Goal: Task Accomplishment & Management: Use online tool/utility

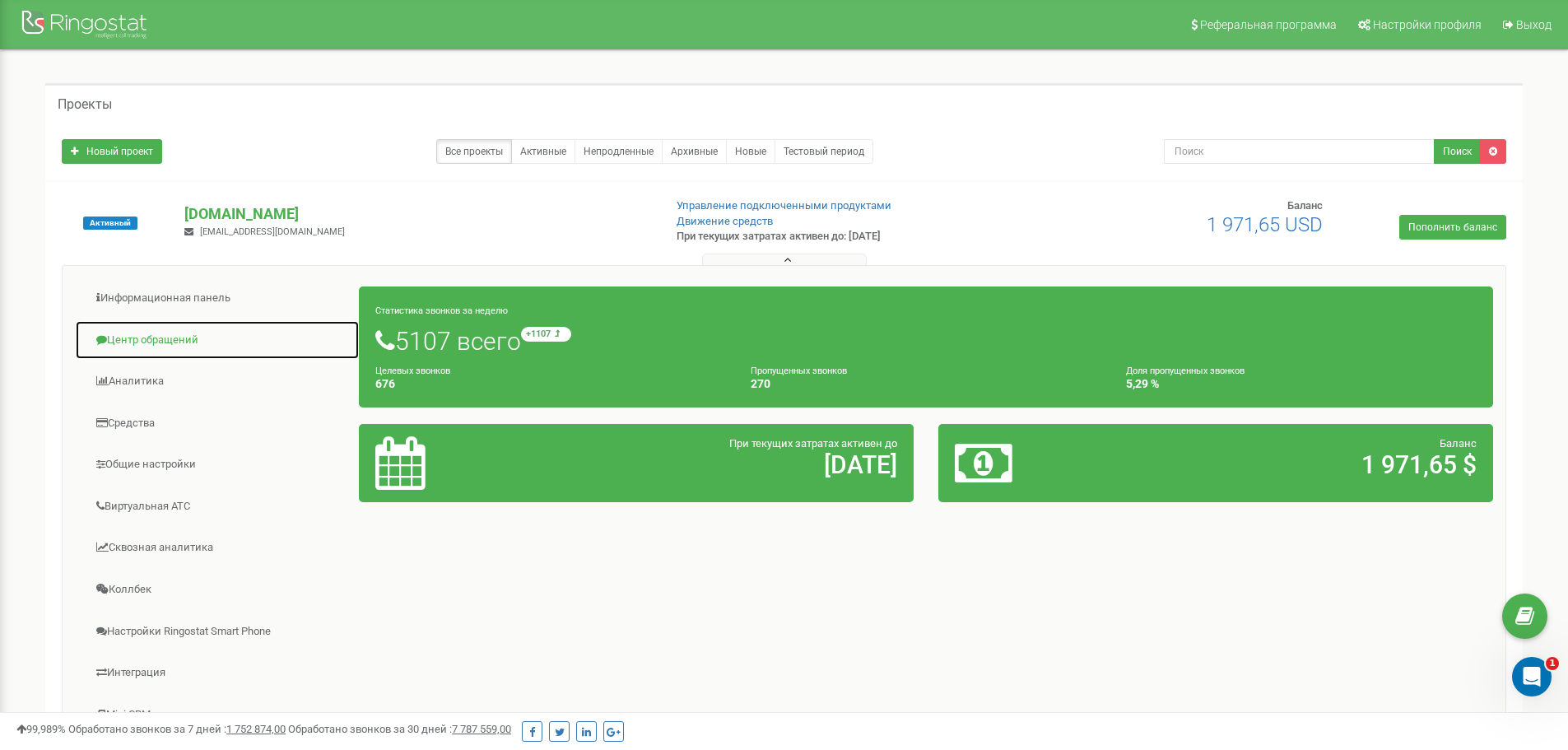
click at [167, 344] on link "Центр обращений" at bounding box center [217, 340] width 285 height 41
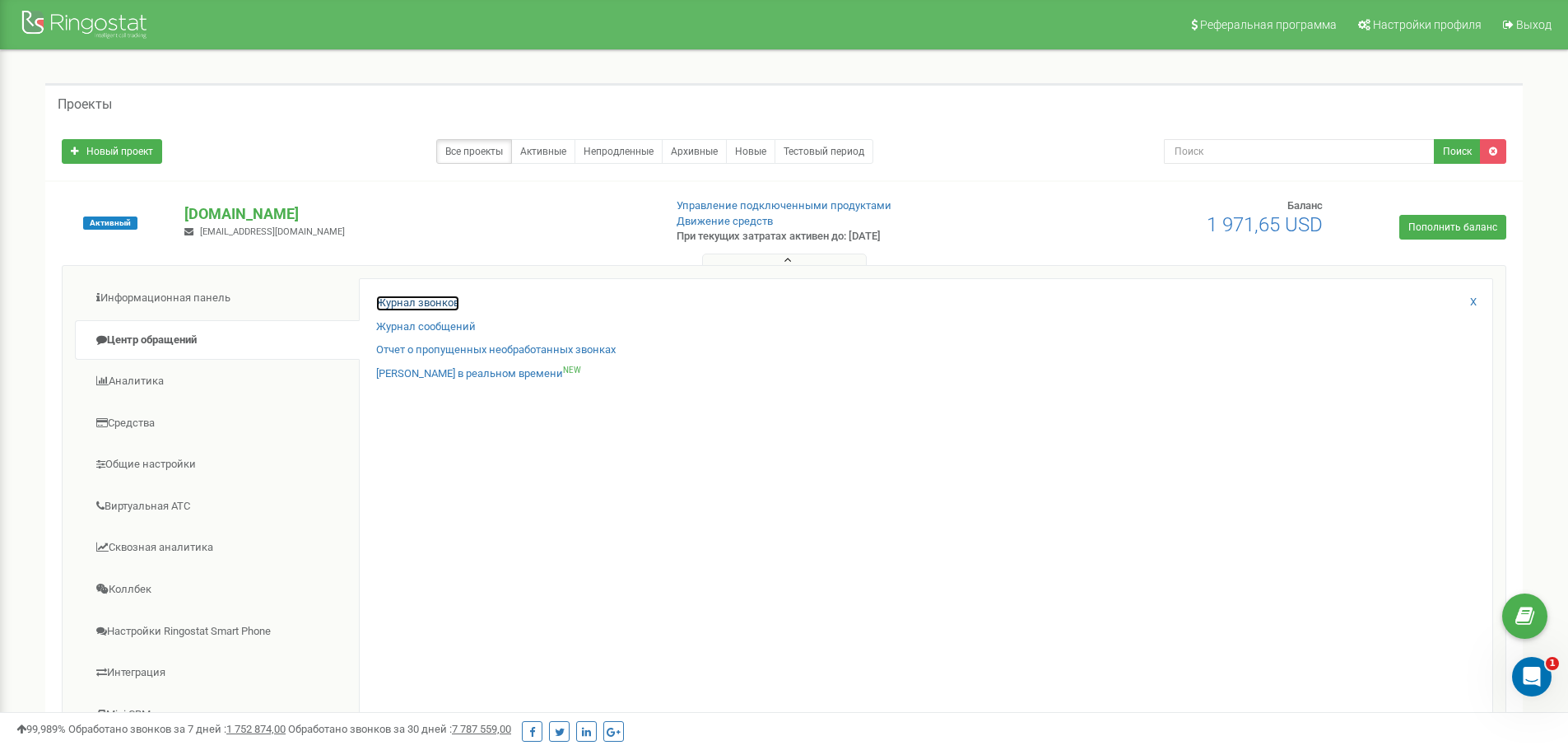
drag, startPoint x: 407, startPoint y: 301, endPoint x: 432, endPoint y: 305, distance: 25.3
click at [406, 301] on link "Журнал звонков" at bounding box center [418, 303] width 83 height 15
